Goal: Check status: Check status

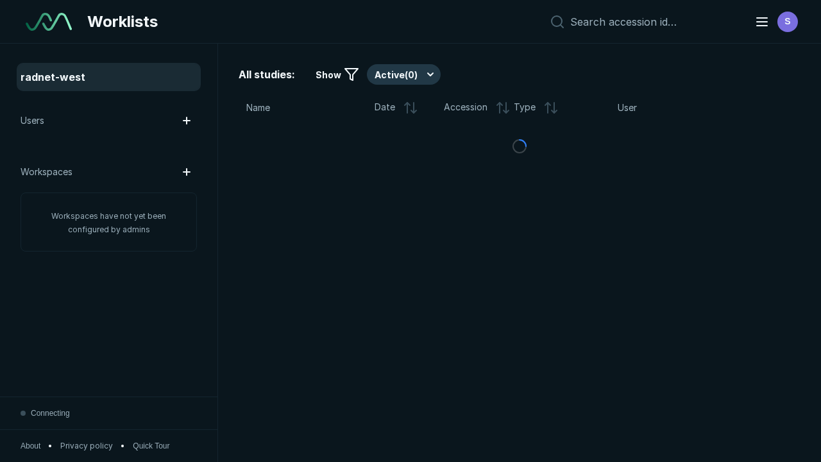
scroll to position [3504, 5345]
